Goal: Task Accomplishment & Management: Use online tool/utility

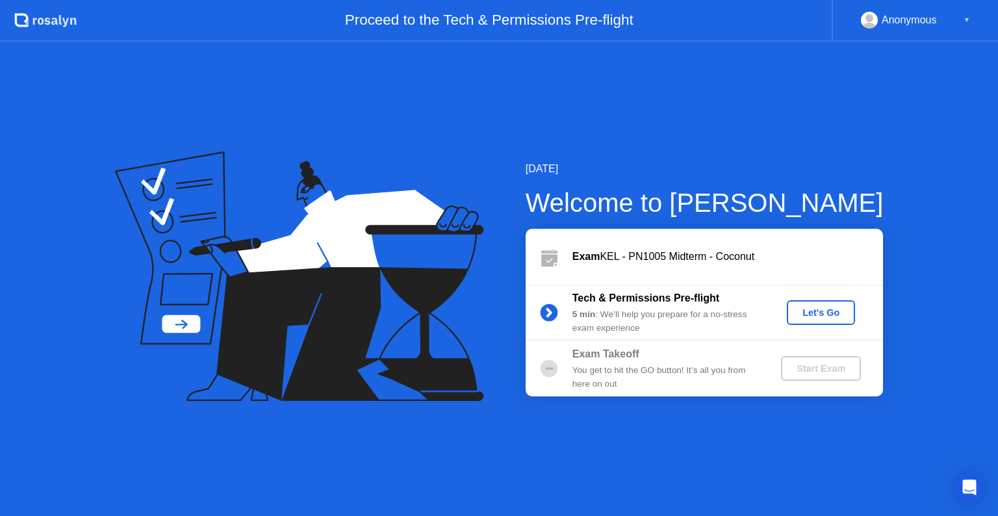
click at [818, 307] on div "Let's Go" at bounding box center [821, 312] width 58 height 10
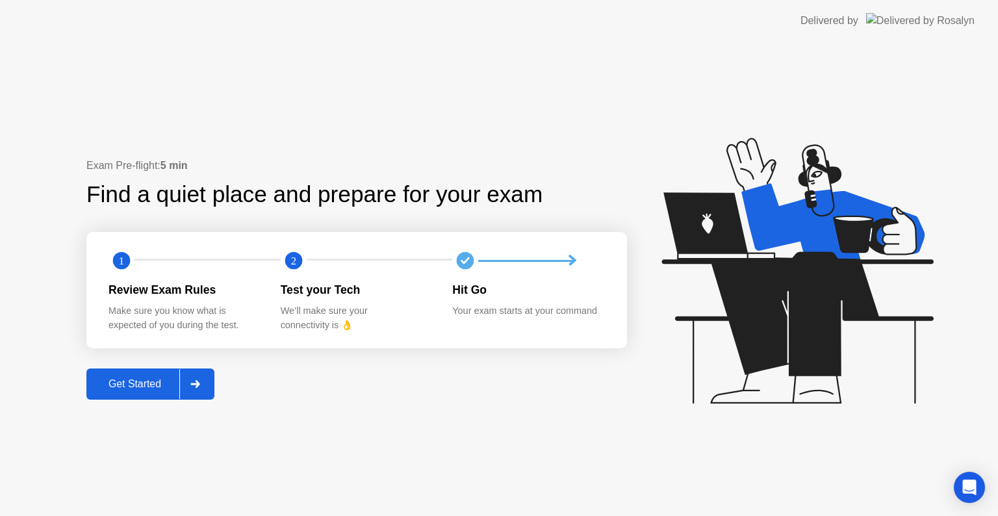
click at [130, 382] on div "Get Started" at bounding box center [134, 384] width 89 height 12
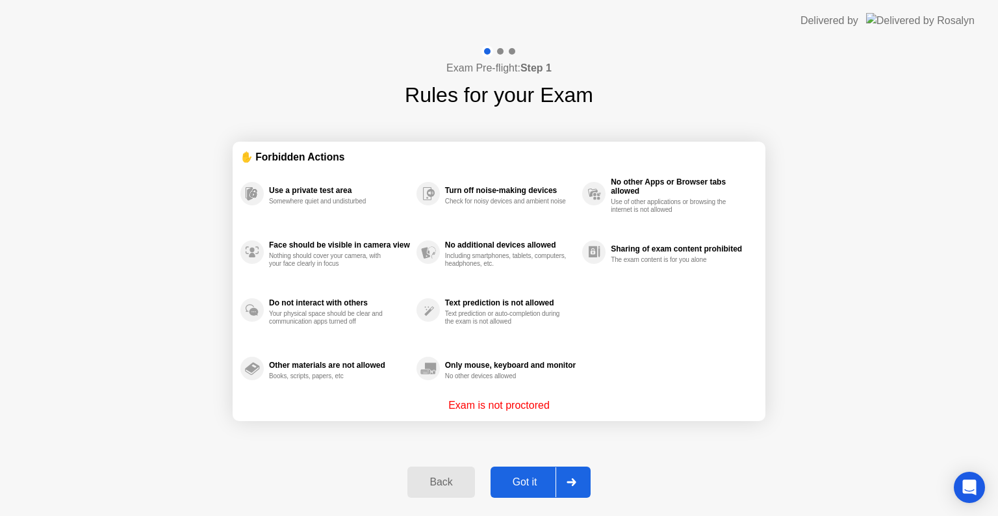
click at [512, 478] on div "Got it" at bounding box center [525, 482] width 61 height 12
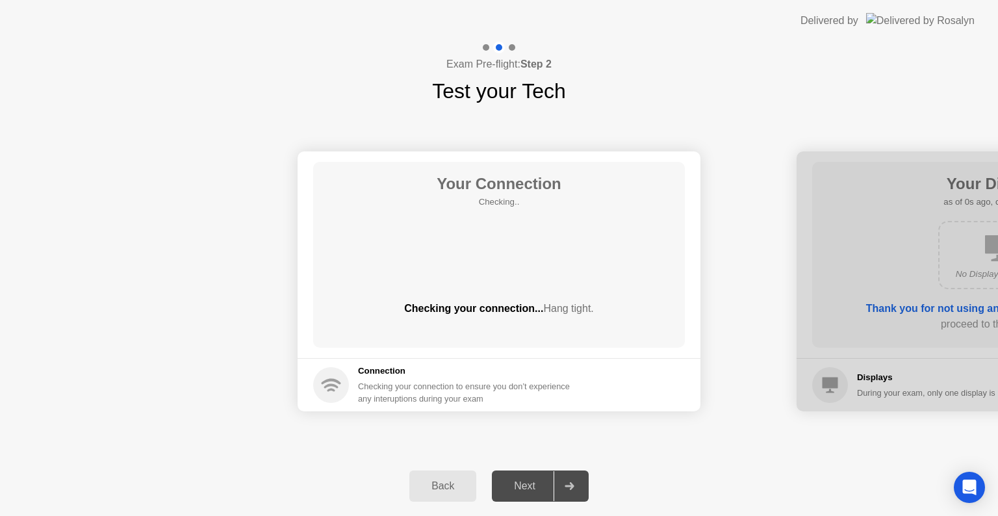
click at [516, 486] on div "Next" at bounding box center [525, 486] width 58 height 12
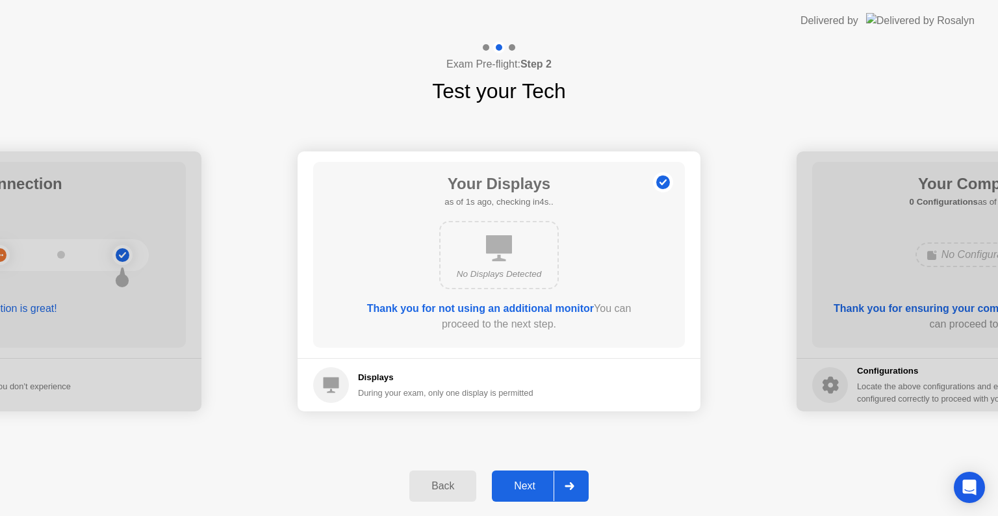
click at [515, 486] on div "Next" at bounding box center [525, 486] width 58 height 12
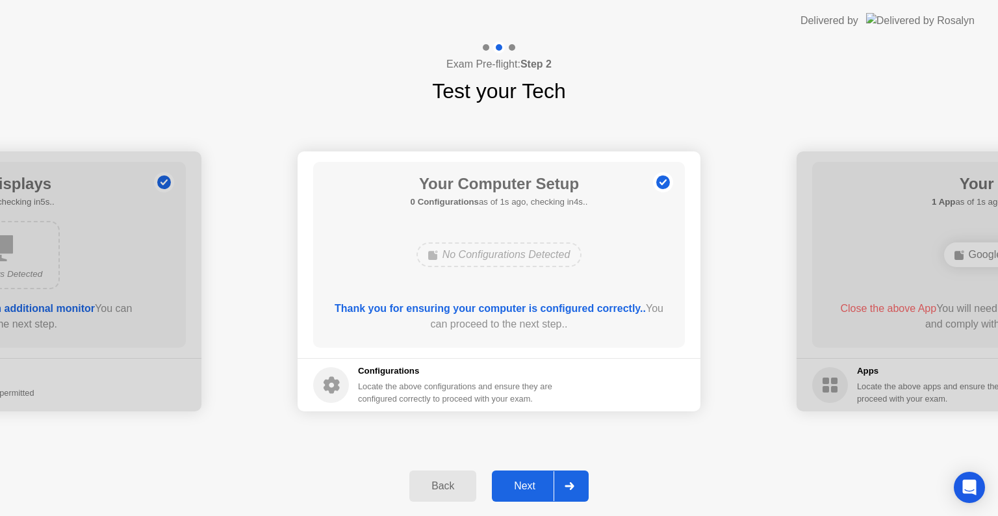
click at [515, 486] on div "Next" at bounding box center [525, 486] width 58 height 12
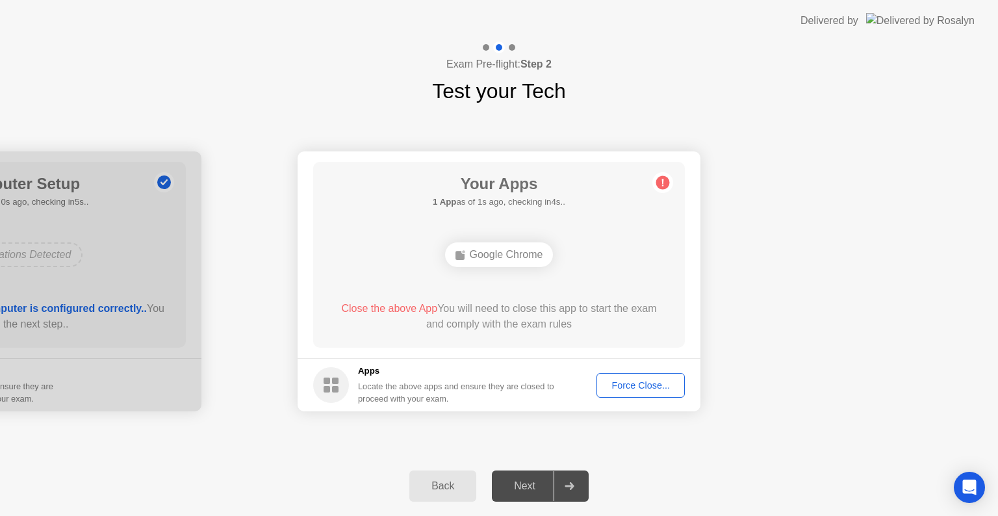
click at [631, 387] on div "Force Close..." at bounding box center [640, 385] width 79 height 10
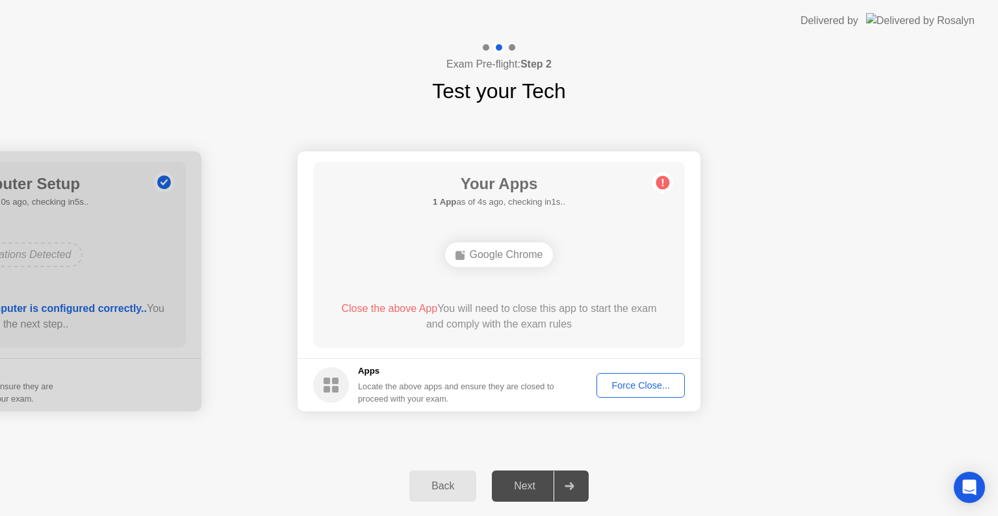
click at [635, 385] on div "Force Close..." at bounding box center [640, 385] width 79 height 10
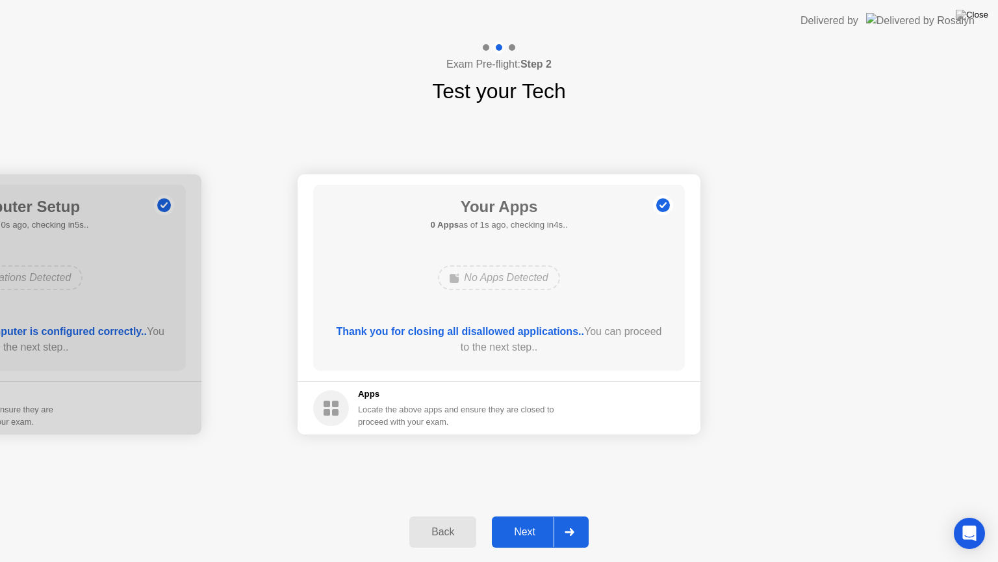
click at [513, 515] on div "Next" at bounding box center [525, 532] width 58 height 12
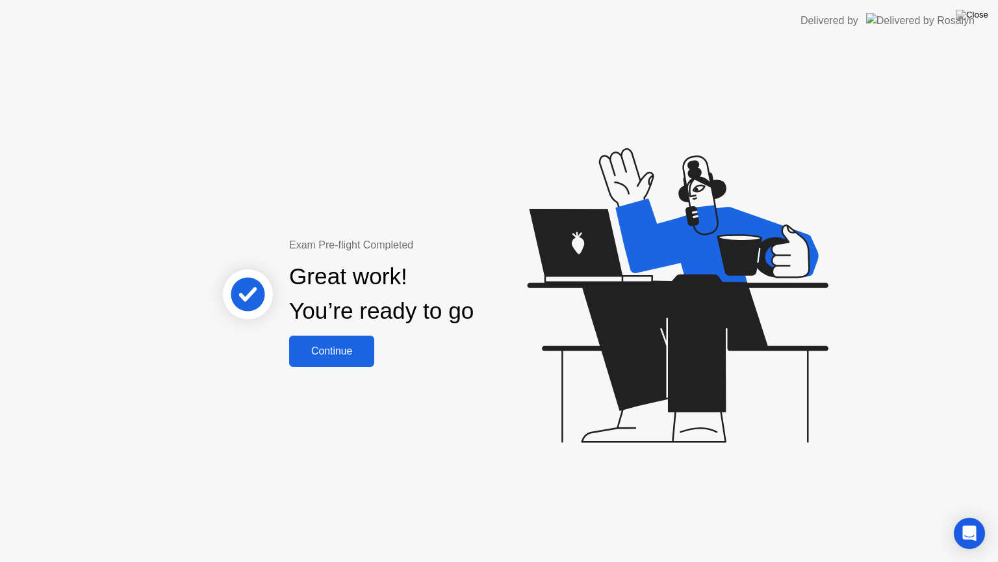
click at [345, 350] on div "Continue" at bounding box center [331, 351] width 77 height 12
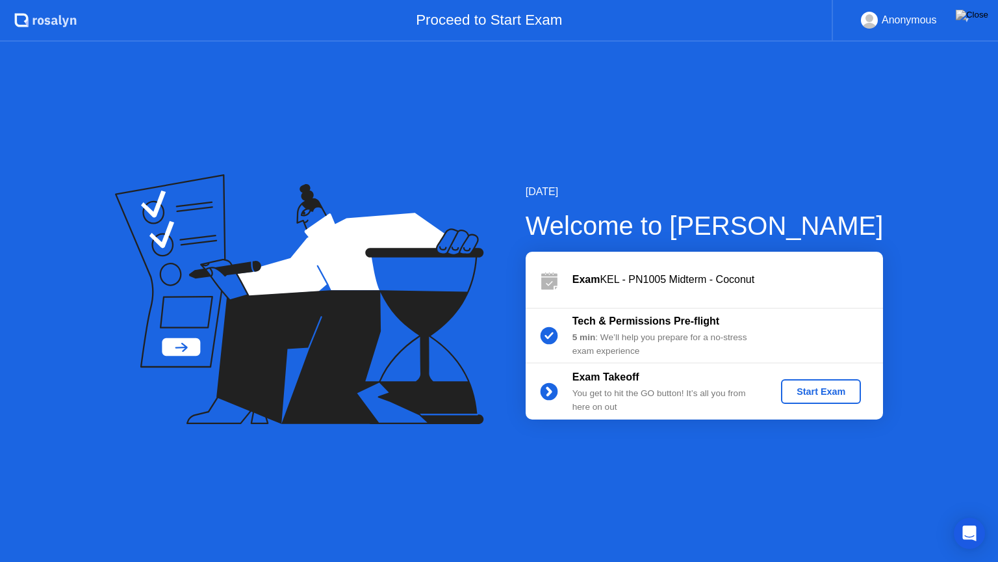
click at [829, 386] on div "Start Exam" at bounding box center [822, 391] width 70 height 10
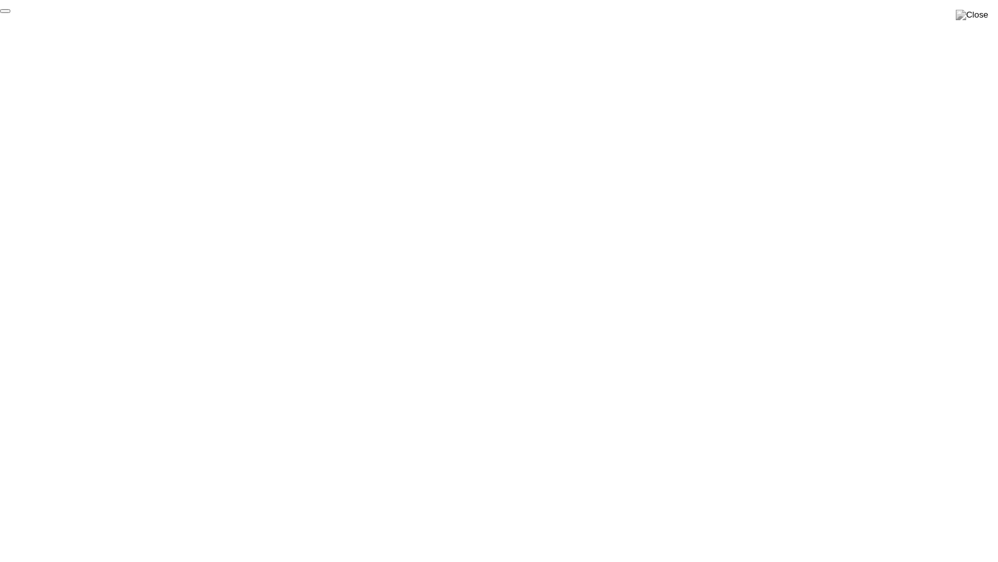
click div "End Proctoring Session"
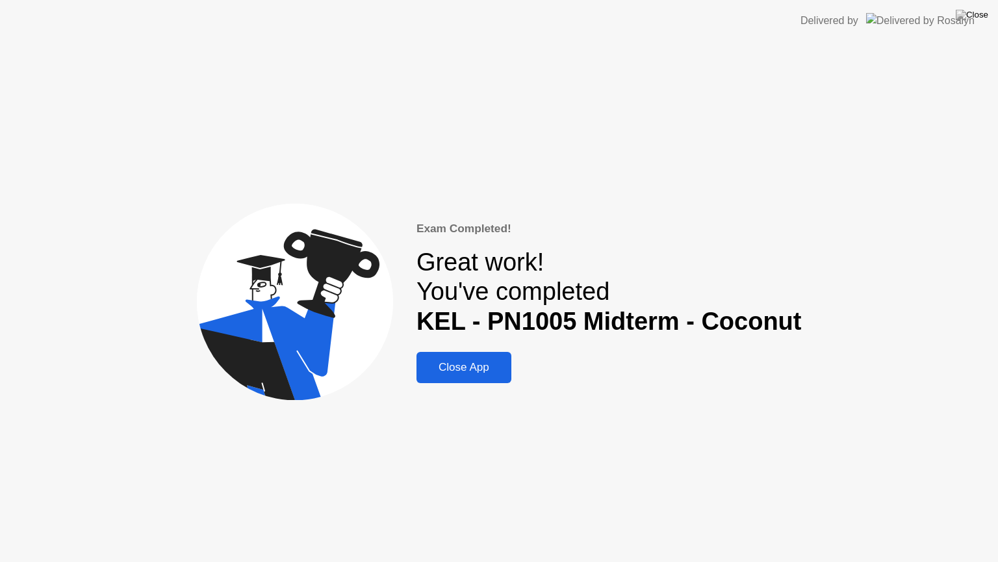
click at [462, 365] on div "Close App" at bounding box center [464, 367] width 87 height 13
